Goal: Information Seeking & Learning: Learn about a topic

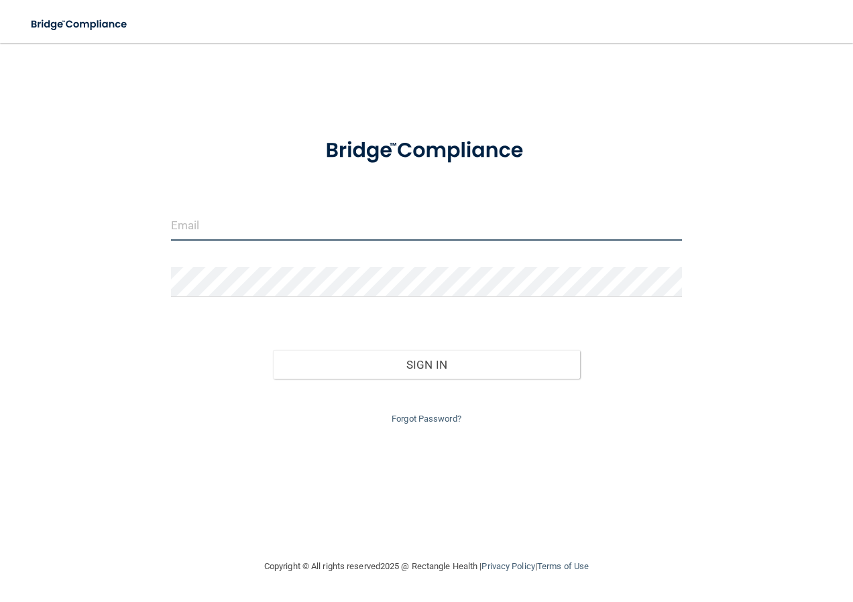
click at [265, 223] on input "email" at bounding box center [427, 226] width 512 height 30
type input "[EMAIL_ADDRESS][DOMAIN_NAME]"
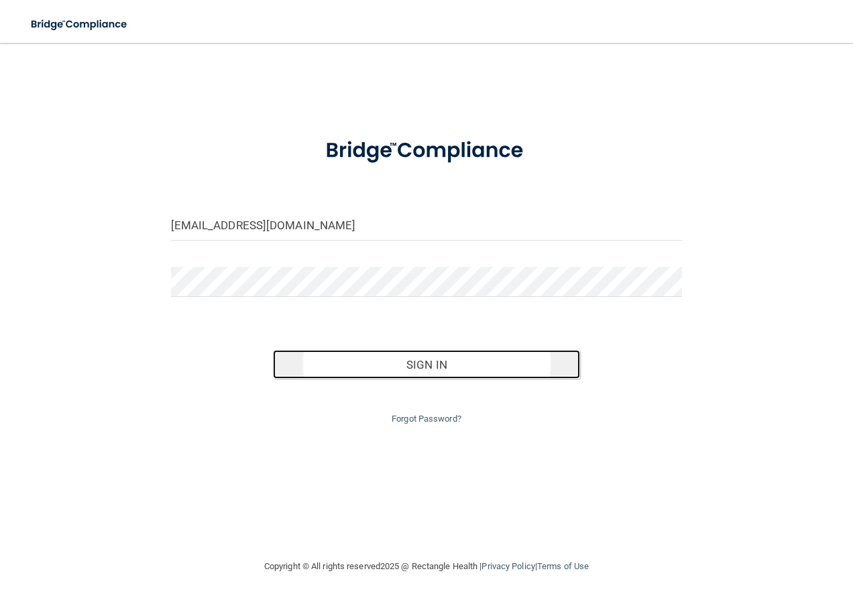
click at [426, 371] on button "Sign In" at bounding box center [426, 365] width 307 height 30
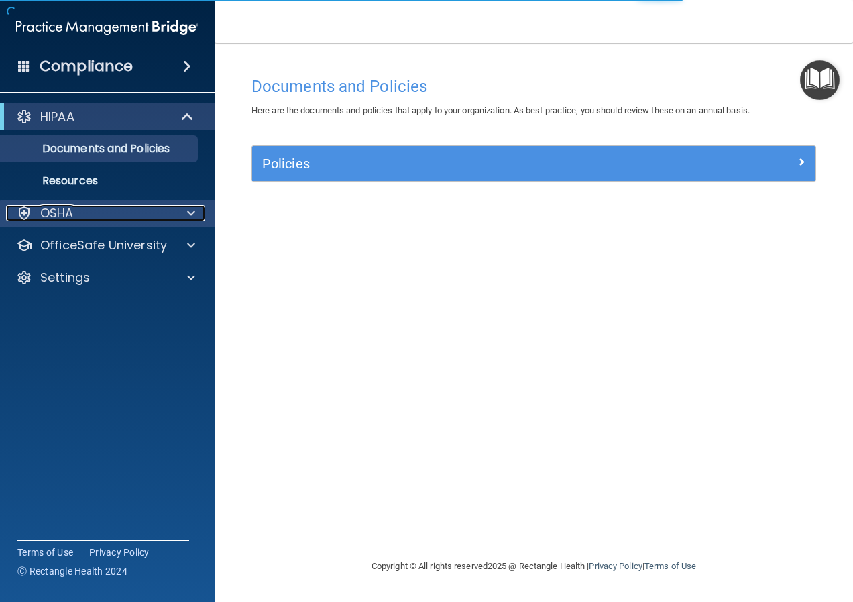
click at [70, 215] on p "OSHA" at bounding box center [57, 213] width 34 height 16
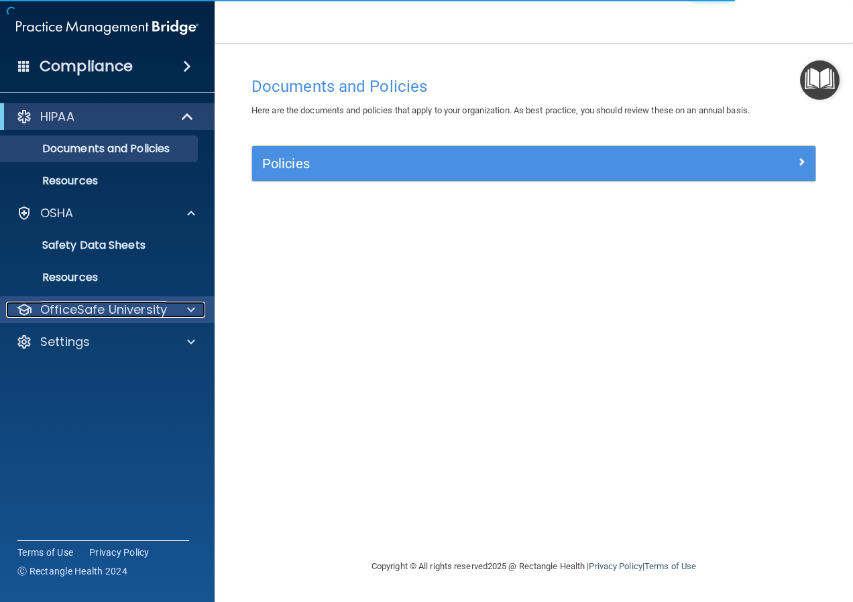
click at [74, 308] on p "OfficeSafe University" at bounding box center [103, 310] width 127 height 16
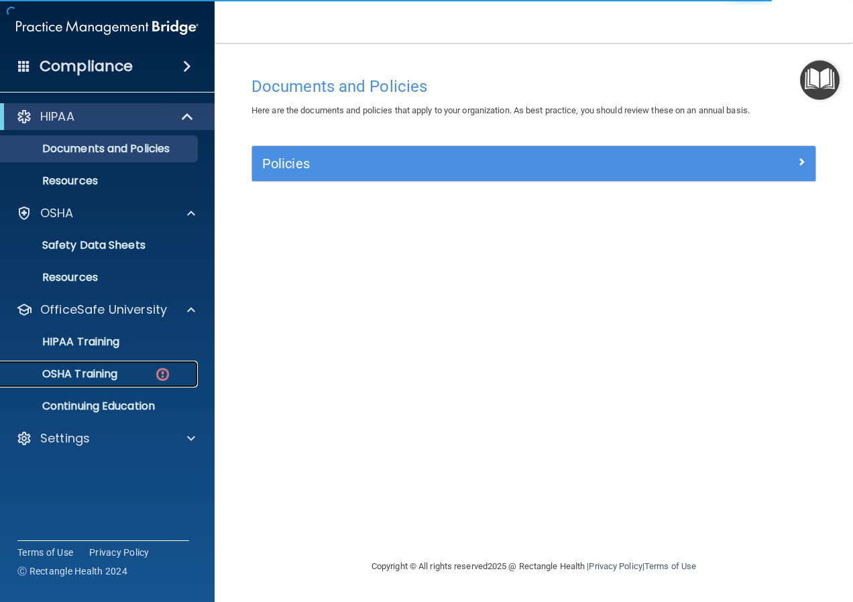
click at [88, 371] on p "OSHA Training" at bounding box center [63, 373] width 109 height 13
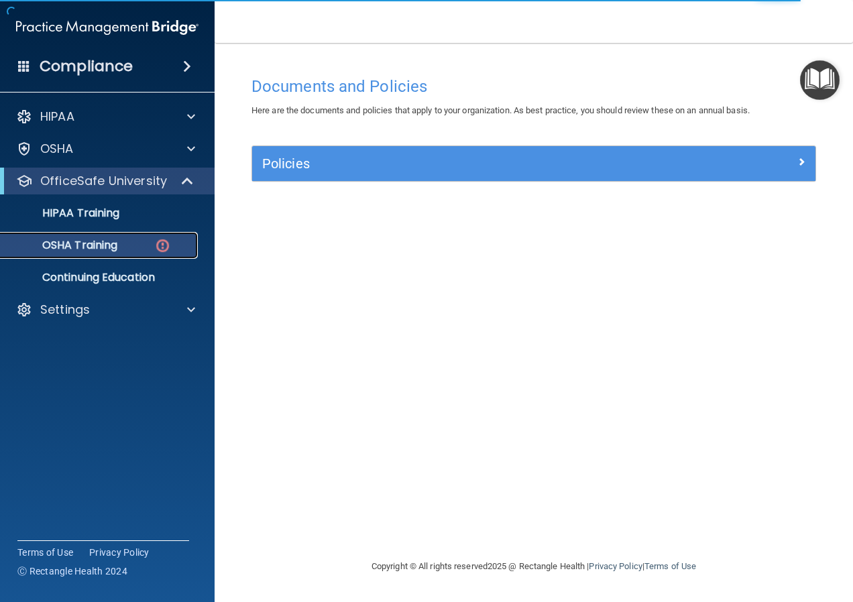
click at [142, 245] on div "OSHA Training" at bounding box center [100, 245] width 183 height 13
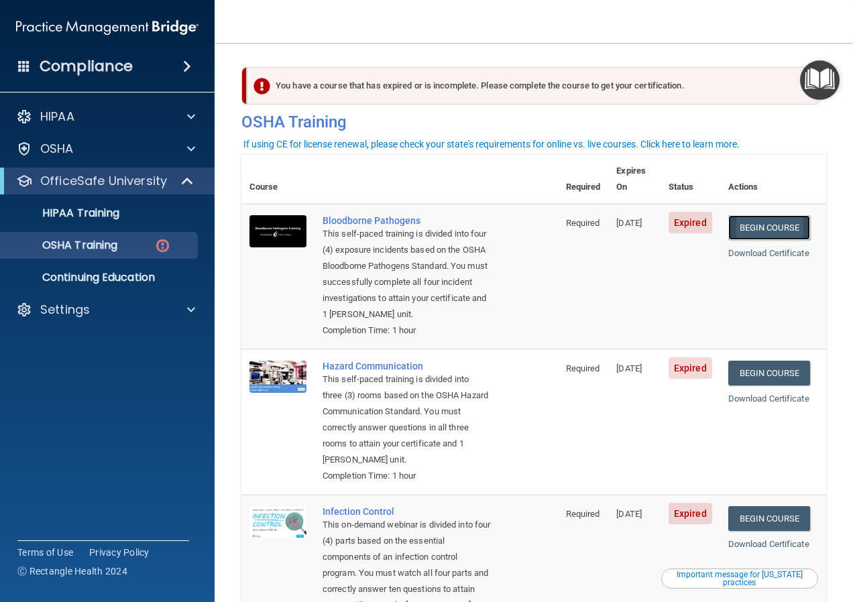
click at [751, 215] on link "Begin Course" at bounding box center [769, 227] width 82 height 25
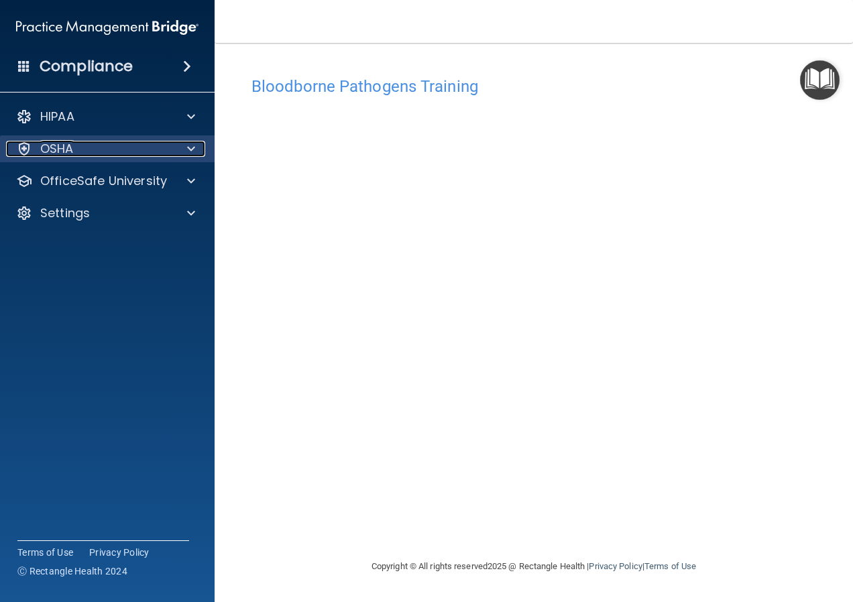
click at [60, 143] on p "OSHA" at bounding box center [57, 149] width 34 height 16
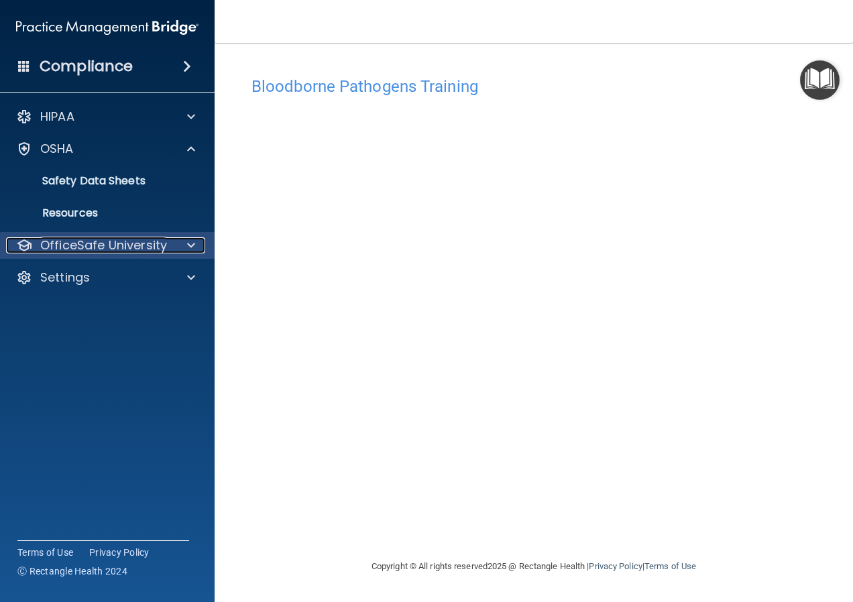
click at [74, 239] on p "OfficeSafe University" at bounding box center [103, 245] width 127 height 16
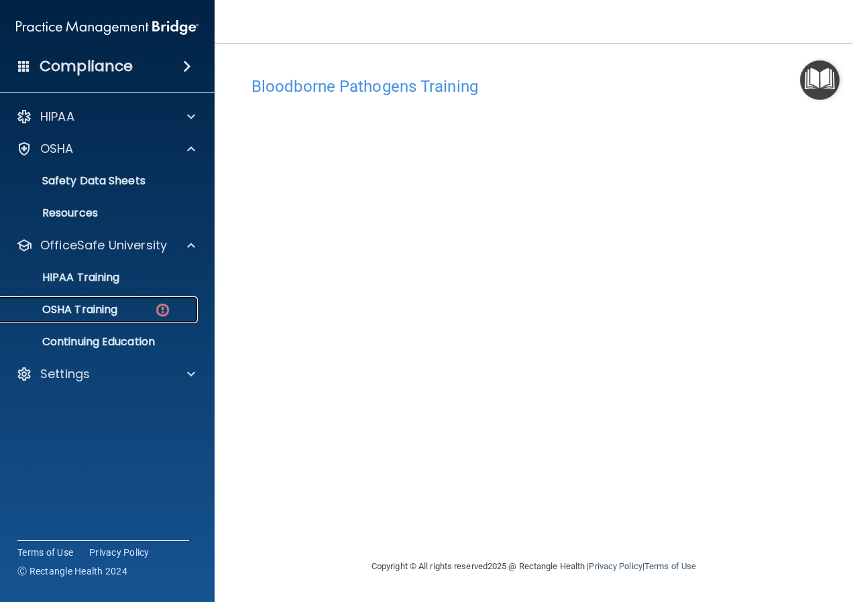
click at [88, 304] on p "OSHA Training" at bounding box center [63, 309] width 109 height 13
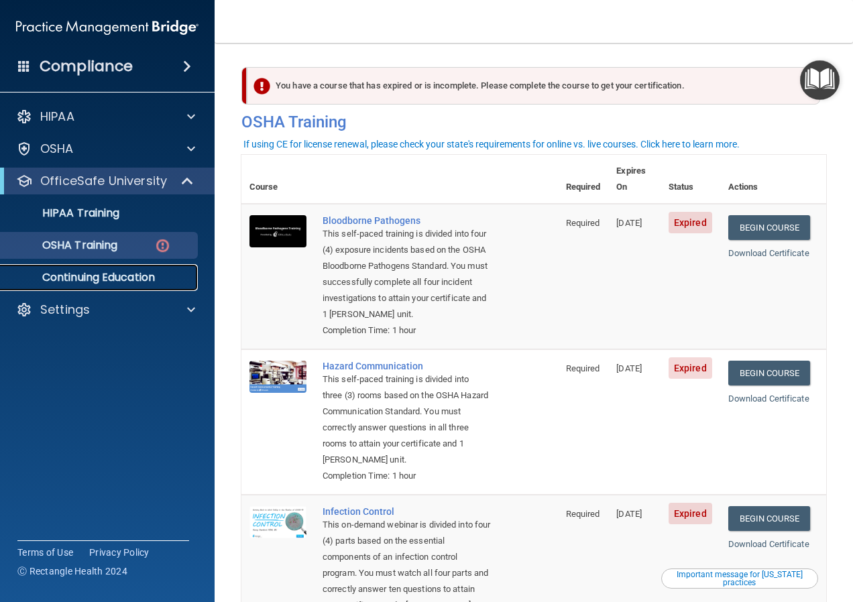
click at [154, 276] on p "Continuing Education" at bounding box center [100, 277] width 183 height 13
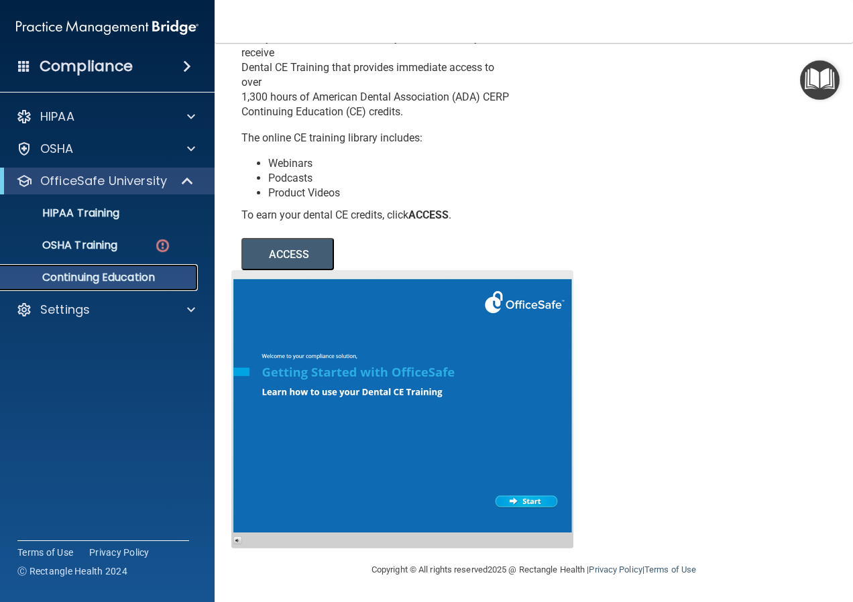
scroll to position [80, 0]
click at [109, 219] on p "HIPAA Training" at bounding box center [64, 213] width 111 height 13
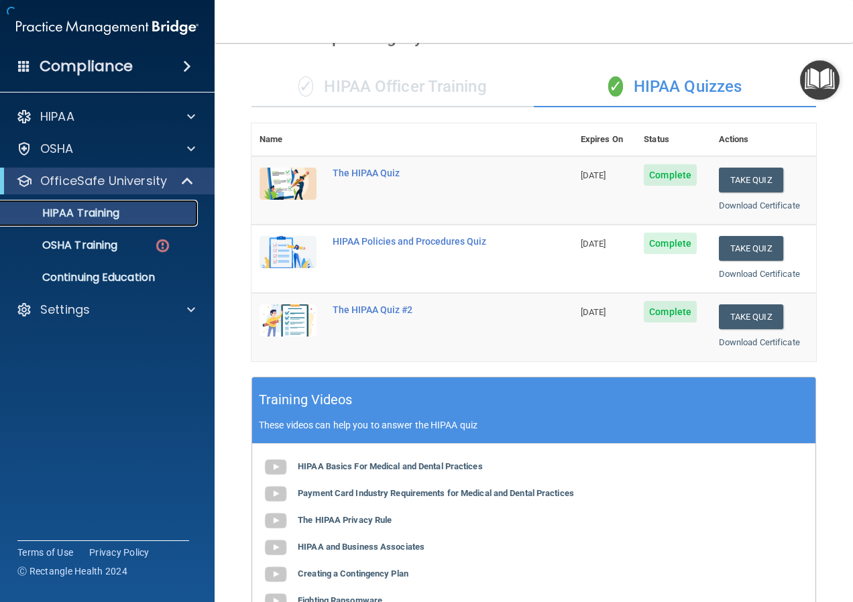
scroll to position [469, 0]
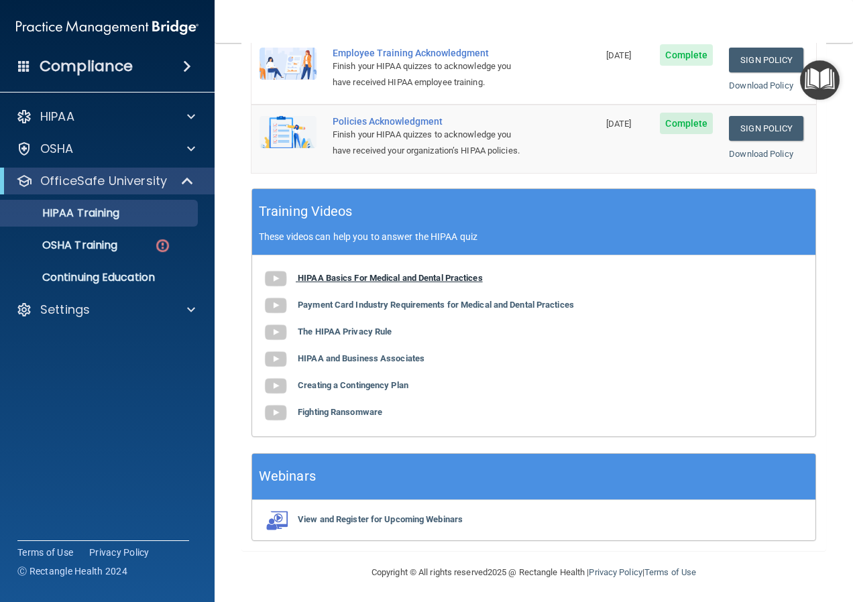
click at [277, 276] on img at bounding box center [275, 279] width 27 height 27
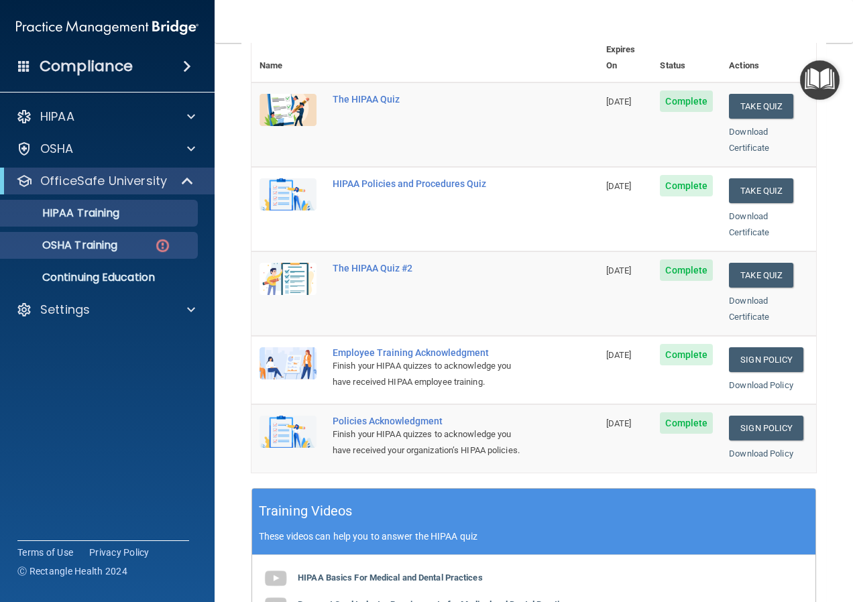
scroll to position [201, 0]
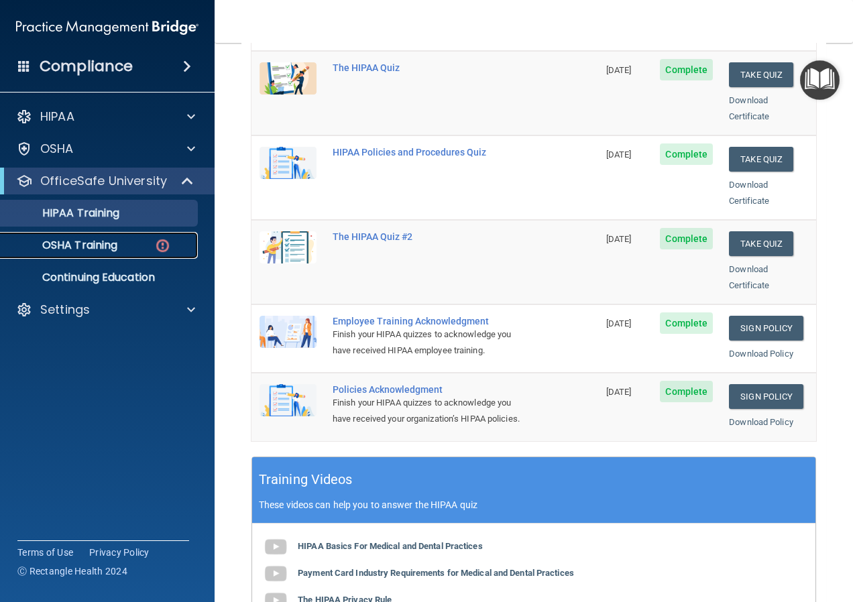
click at [85, 242] on p "OSHA Training" at bounding box center [63, 245] width 109 height 13
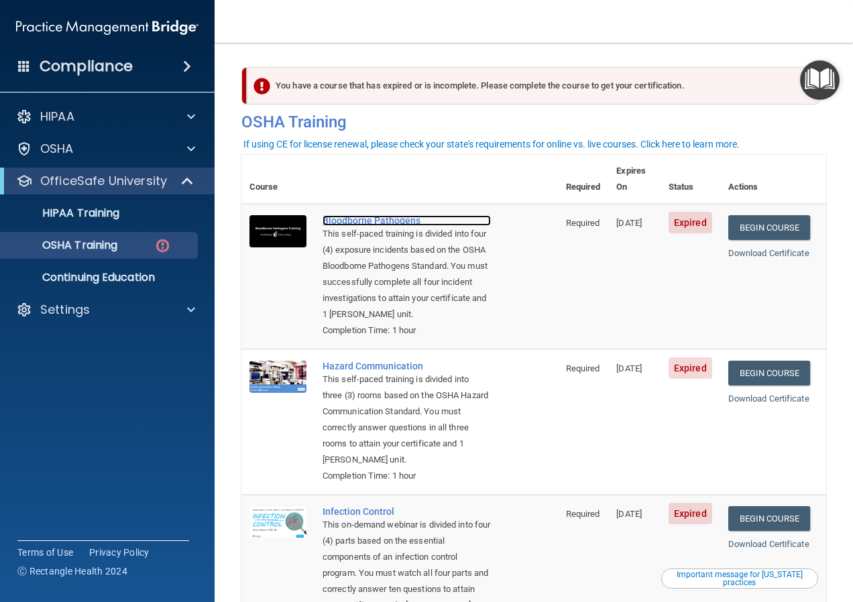
click at [394, 215] on div "Bloodborne Pathogens" at bounding box center [407, 220] width 168 height 11
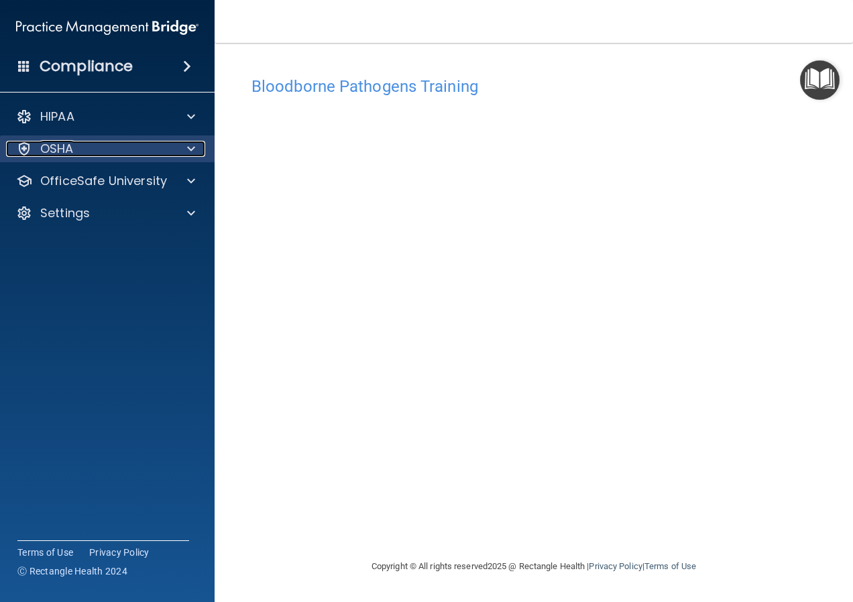
click at [137, 156] on div "OSHA" at bounding box center [89, 149] width 166 height 16
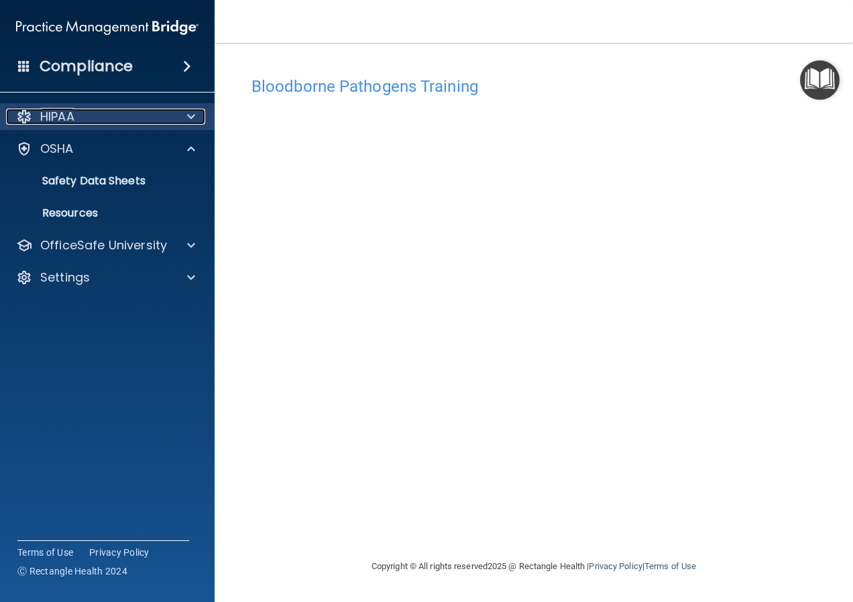
click at [129, 124] on div "HIPAA" at bounding box center [89, 117] width 166 height 16
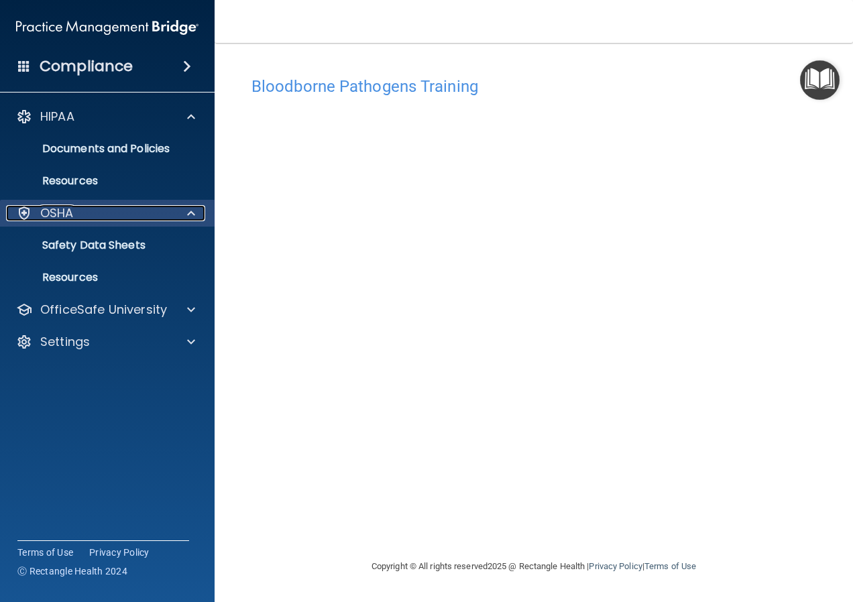
click at [150, 216] on div "OSHA" at bounding box center [89, 213] width 166 height 16
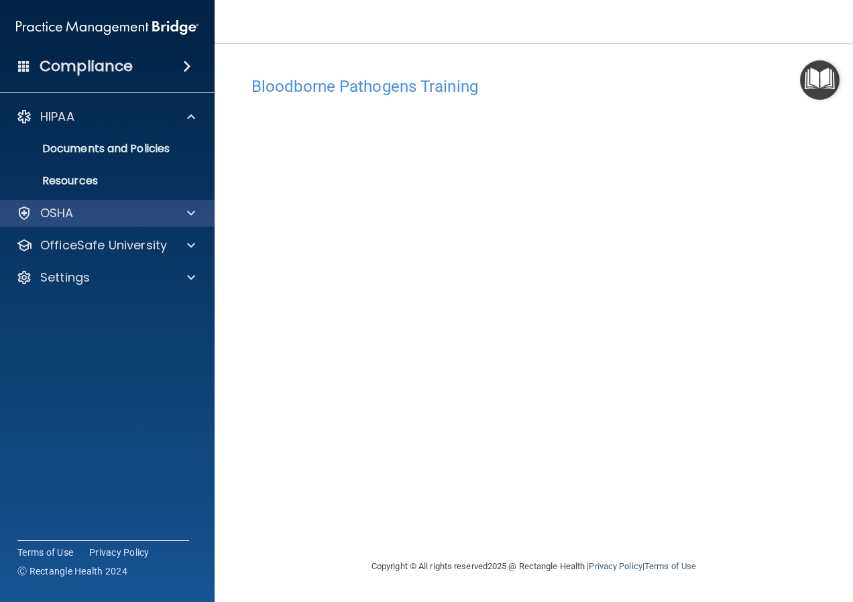
click at [66, 222] on div "OSHA" at bounding box center [107, 213] width 215 height 27
click at [177, 220] on div at bounding box center [189, 213] width 34 height 16
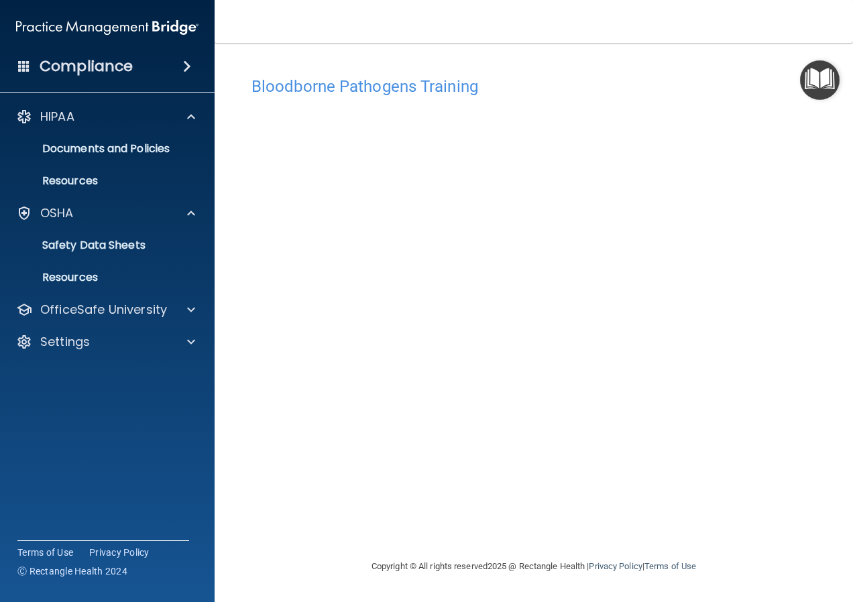
click at [542, 532] on div "Bloodborne Pathogens Training This course doesn’t expire until 08/05/2025. Are …" at bounding box center [533, 314] width 585 height 489
